Goal: Navigation & Orientation: Find specific page/section

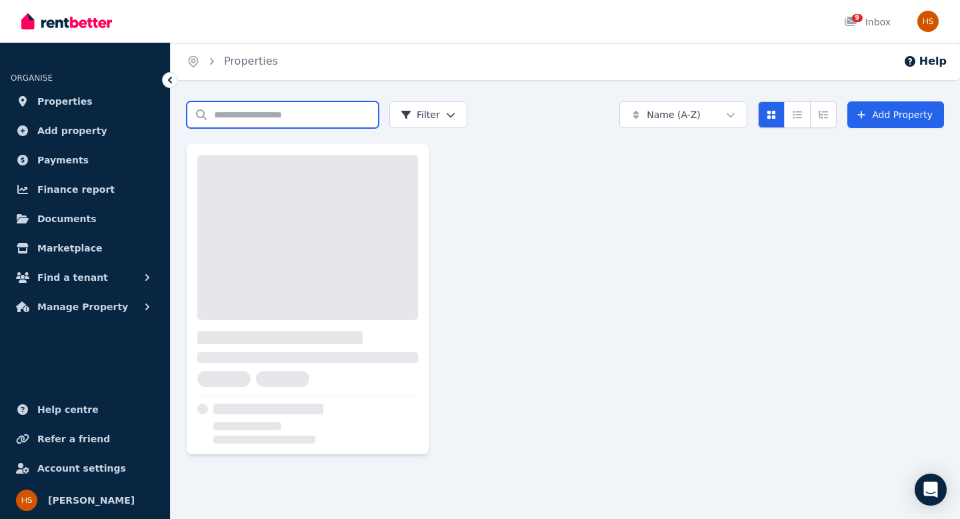
click at [275, 113] on input "Search properties" at bounding box center [283, 114] width 192 height 27
type input "******"
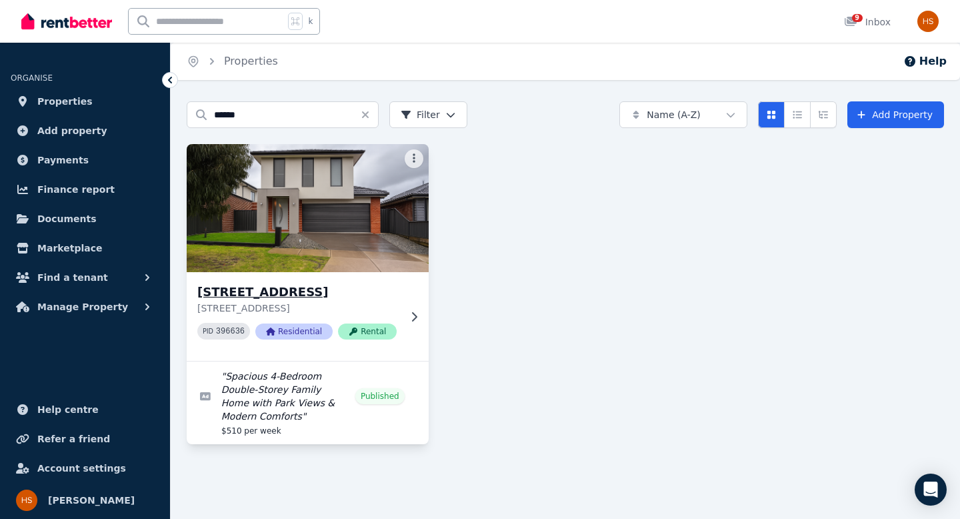
click at [235, 285] on h3 "[STREET_ADDRESS]" at bounding box center [298, 292] width 202 height 19
